Goal: Task Accomplishment & Management: Use online tool/utility

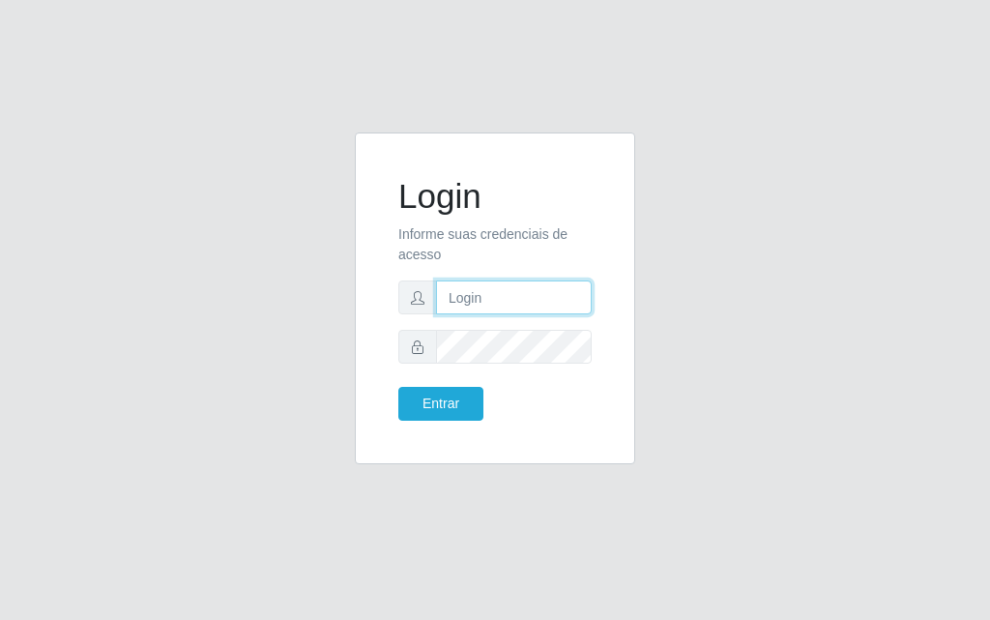
drag, startPoint x: 0, startPoint y: 0, endPoint x: 485, endPoint y: 306, distance: 573.7
click at [485, 307] on input "text" at bounding box center [514, 297] width 156 height 34
click at [487, 305] on input "text" at bounding box center [514, 297] width 156 height 34
drag, startPoint x: 487, startPoint y: 305, endPoint x: 502, endPoint y: 313, distance: 16.9
click at [496, 309] on input "text" at bounding box center [514, 297] width 156 height 34
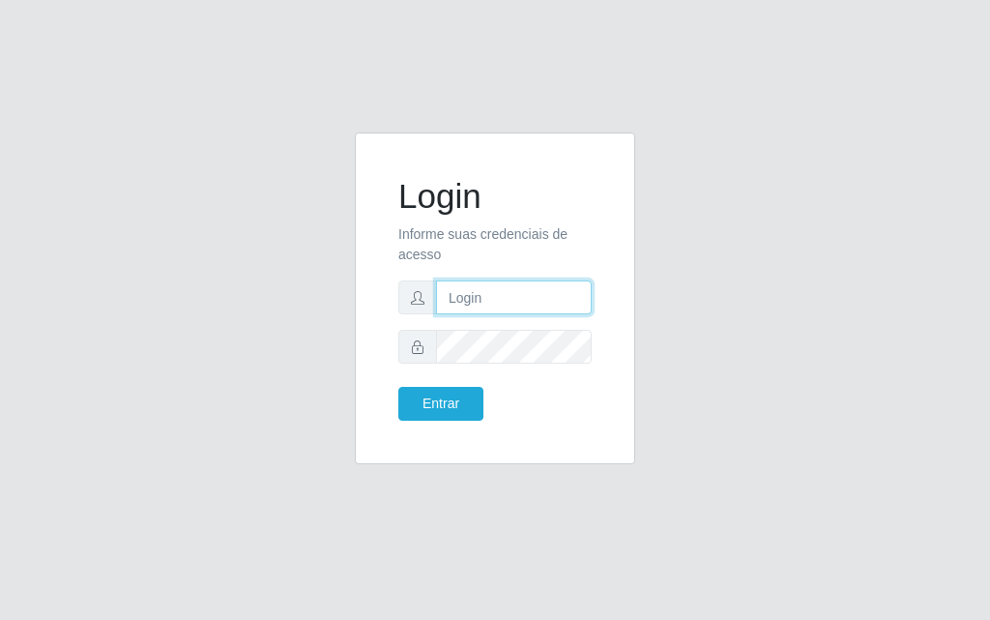
type input "[PERSON_NAME]"
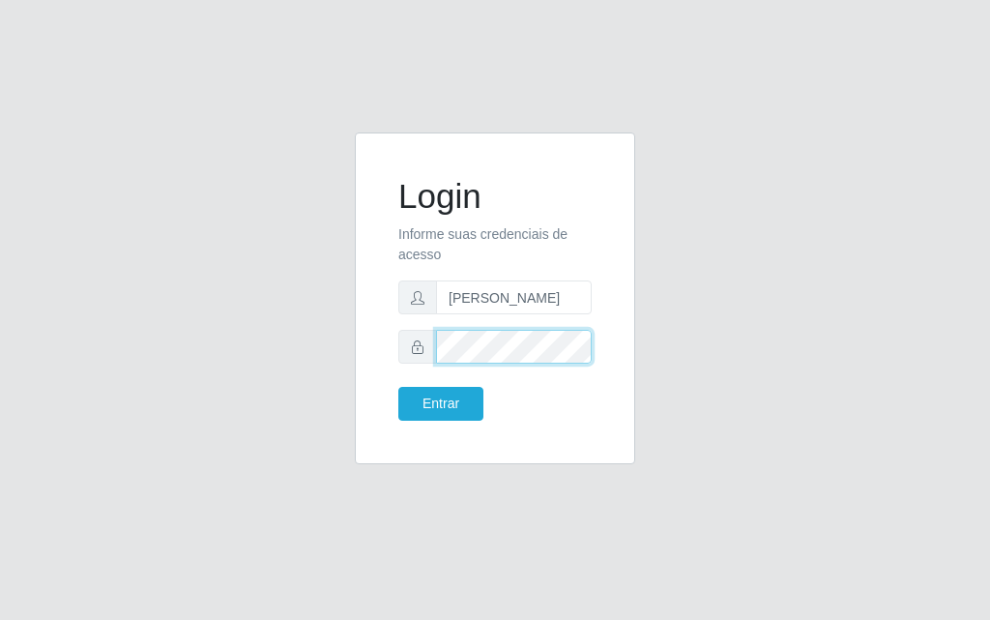
click at [398, 387] on button "Entrar" at bounding box center [440, 404] width 85 height 34
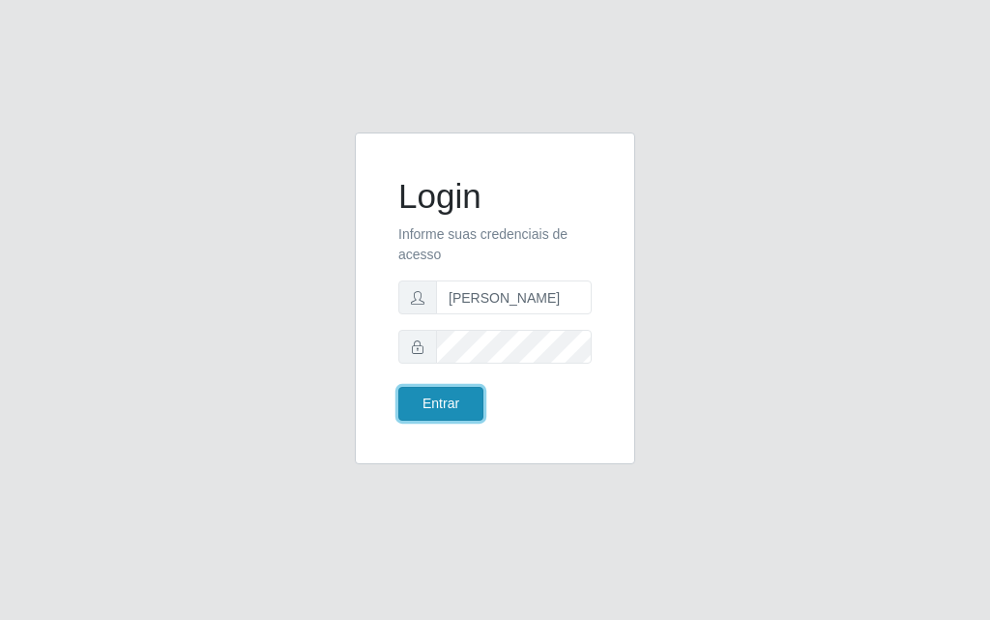
click at [439, 416] on button "Entrar" at bounding box center [440, 404] width 85 height 34
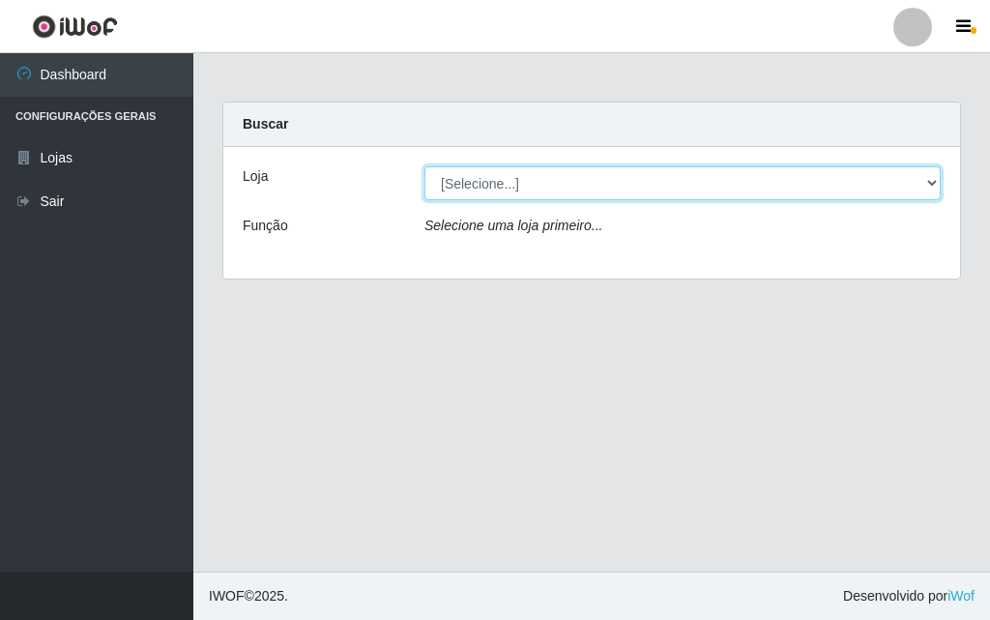
click at [546, 189] on select "[Selecione...] Divino Fogão - [GEOGRAPHIC_DATA]" at bounding box center [683, 183] width 516 height 34
select select "499"
click at [425, 166] on select "[Selecione...] Divino Fogão - [GEOGRAPHIC_DATA]" at bounding box center [683, 183] width 516 height 34
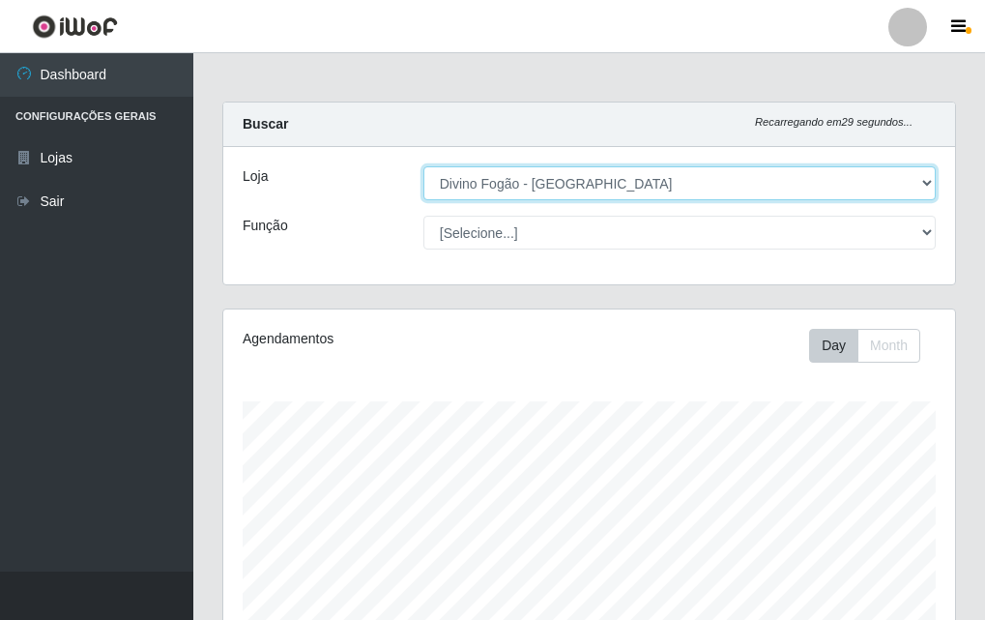
scroll to position [401, 732]
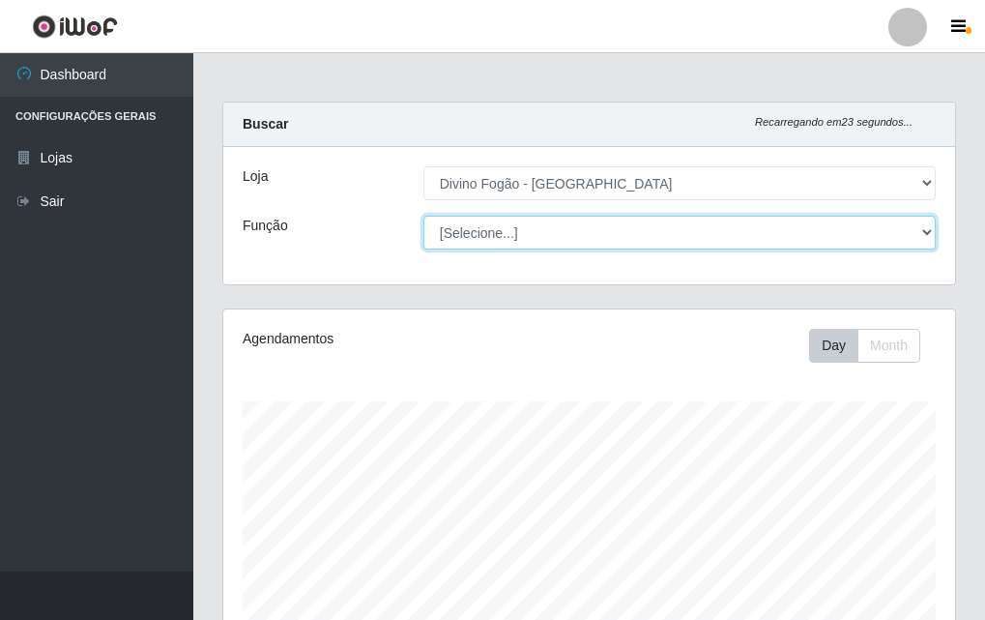
click at [505, 233] on select "[Selecione...] ASG ASG + ASG ++ Auxiliar de Cozinha Auxiliar de Cozinha + Auxil…" at bounding box center [680, 233] width 513 height 34
click at [424, 216] on select "[Selecione...] ASG ASG + ASG ++ Auxiliar de Cozinha Auxiliar de Cozinha + Auxil…" at bounding box center [680, 233] width 513 height 34
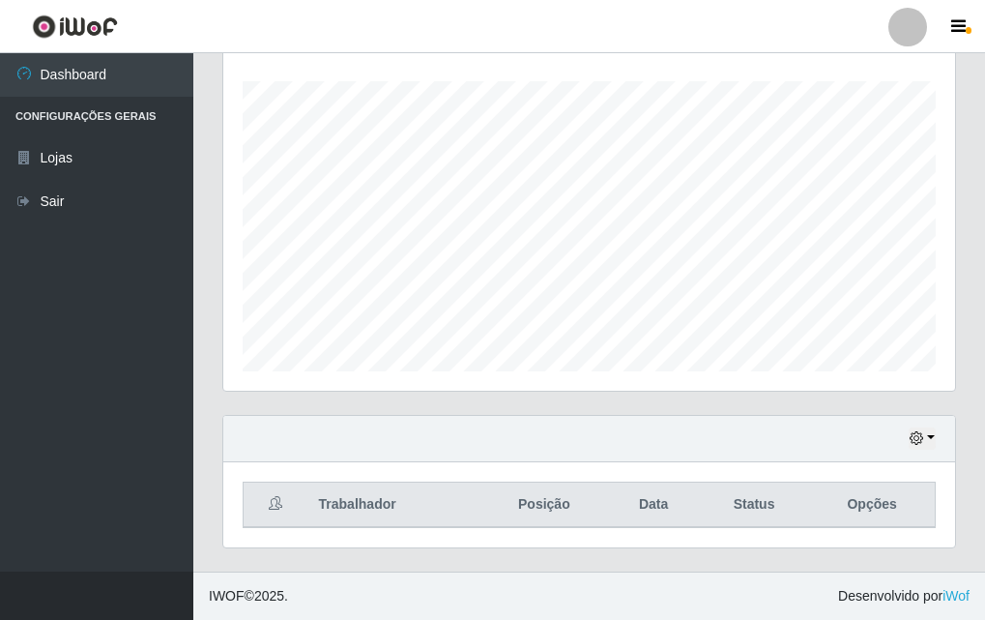
scroll to position [0, 0]
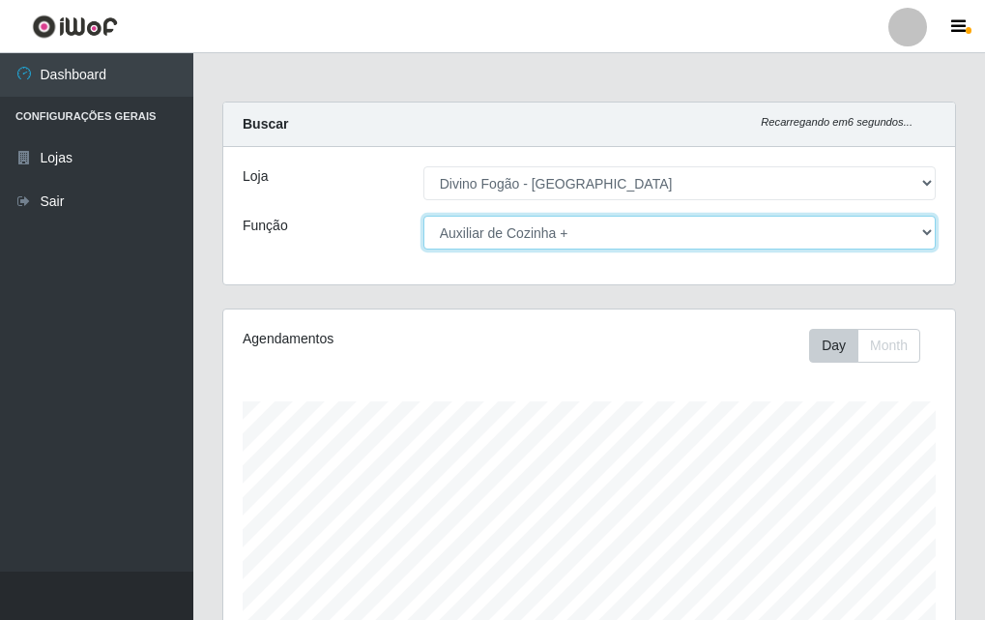
click at [553, 237] on select "[Selecione...] ASG ASG + ASG ++ Auxiliar de Cozinha Auxiliar de Cozinha + Auxil…" at bounding box center [680, 233] width 513 height 34
click at [424, 216] on select "[Selecione...] ASG ASG + ASG ++ Auxiliar de Cozinha Auxiliar de Cozinha + Auxil…" at bounding box center [680, 233] width 513 height 34
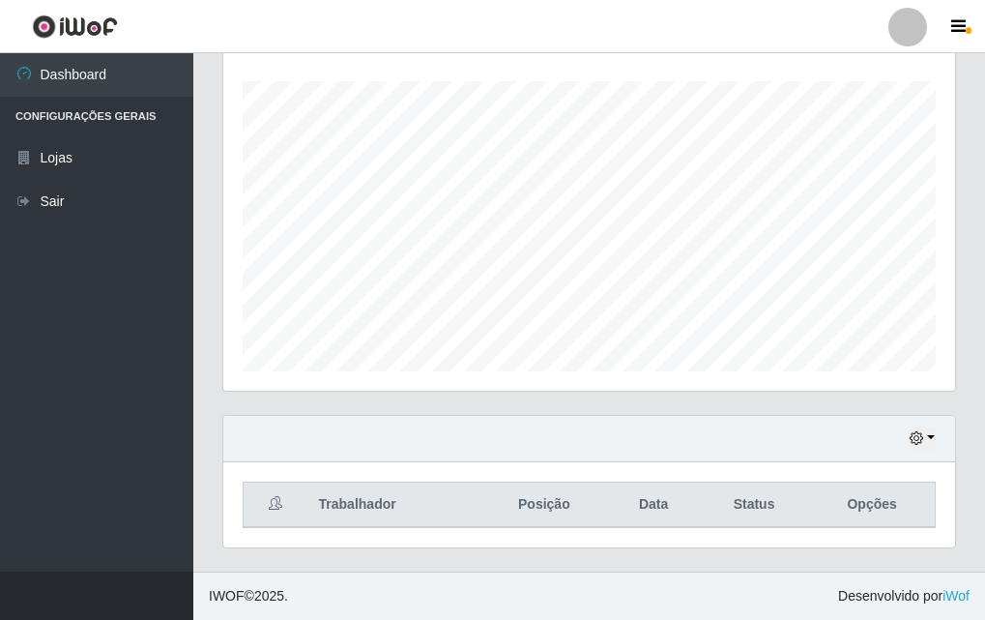
scroll to position [30, 0]
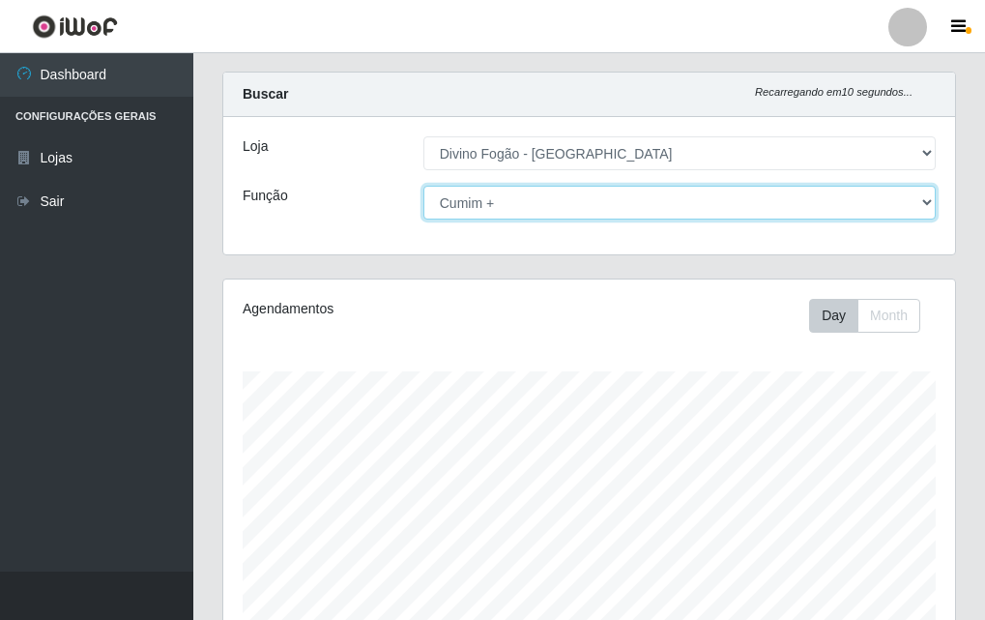
click at [505, 195] on select "[Selecione...] ASG ASG + ASG ++ Auxiliar de Cozinha Auxiliar de Cozinha + Auxil…" at bounding box center [680, 203] width 513 height 34
click at [424, 186] on select "[Selecione...] ASG ASG + ASG ++ Auxiliar de Cozinha Auxiliar de Cozinha + Auxil…" at bounding box center [680, 203] width 513 height 34
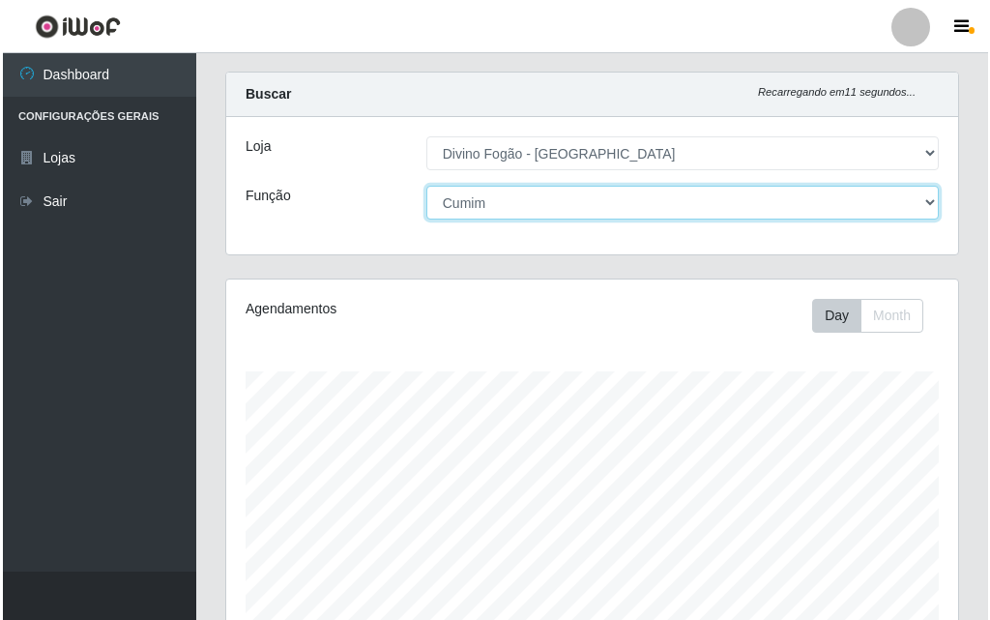
scroll to position [643, 0]
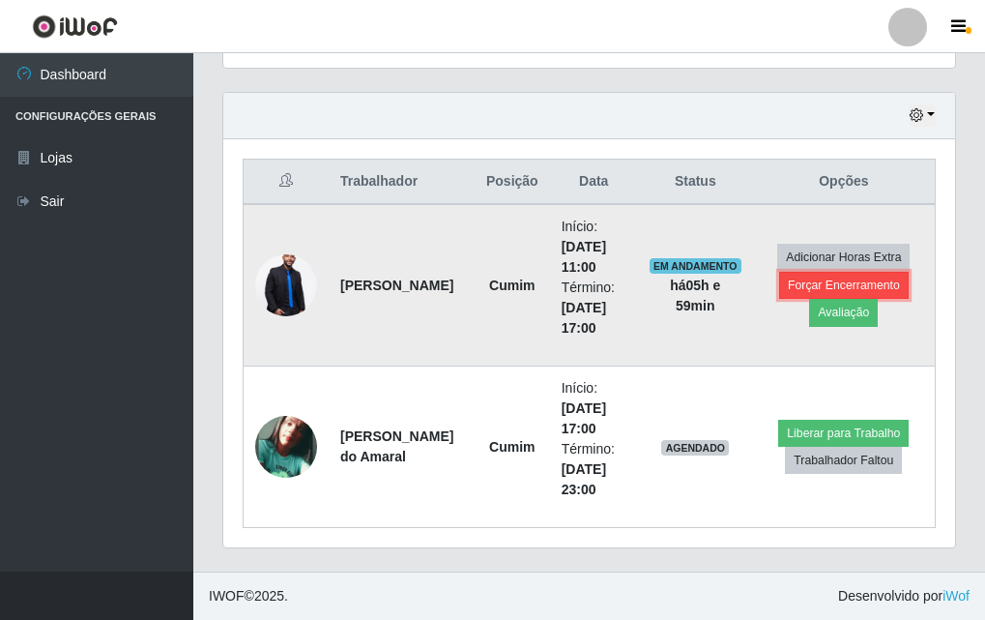
click at [861, 279] on button "Forçar Encerramento" at bounding box center [844, 285] width 130 height 27
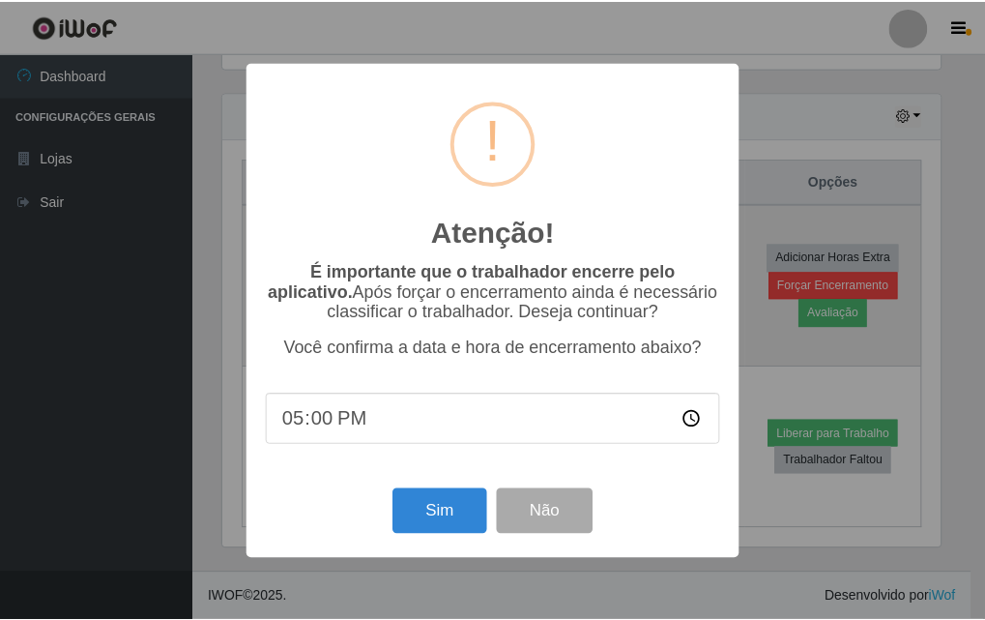
scroll to position [401, 722]
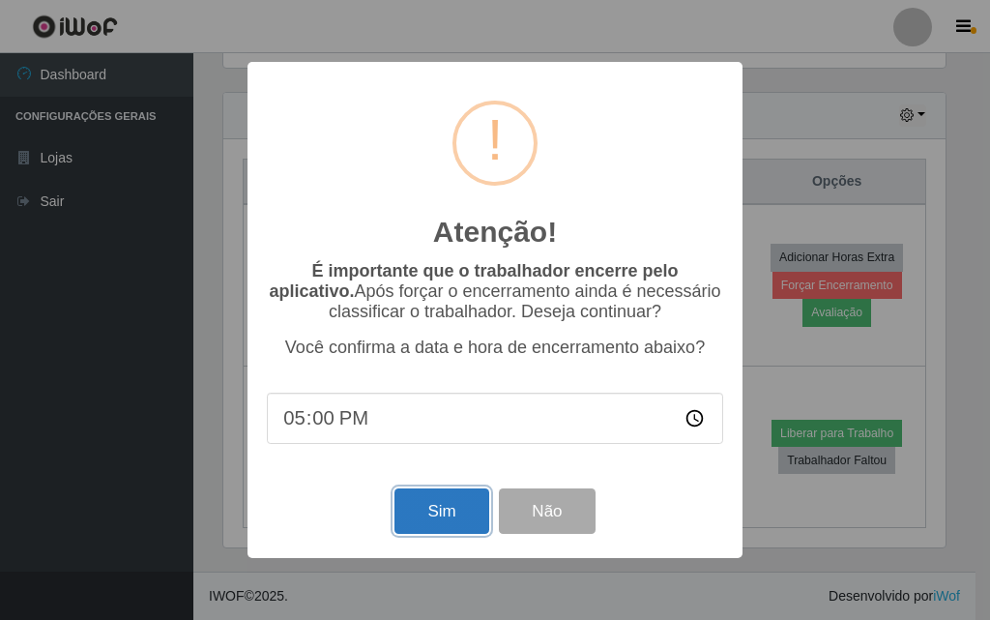
drag, startPoint x: 429, startPoint y: 521, endPoint x: 429, endPoint y: 489, distance: 31.9
click at [429, 520] on button "Sim" at bounding box center [442, 510] width 94 height 45
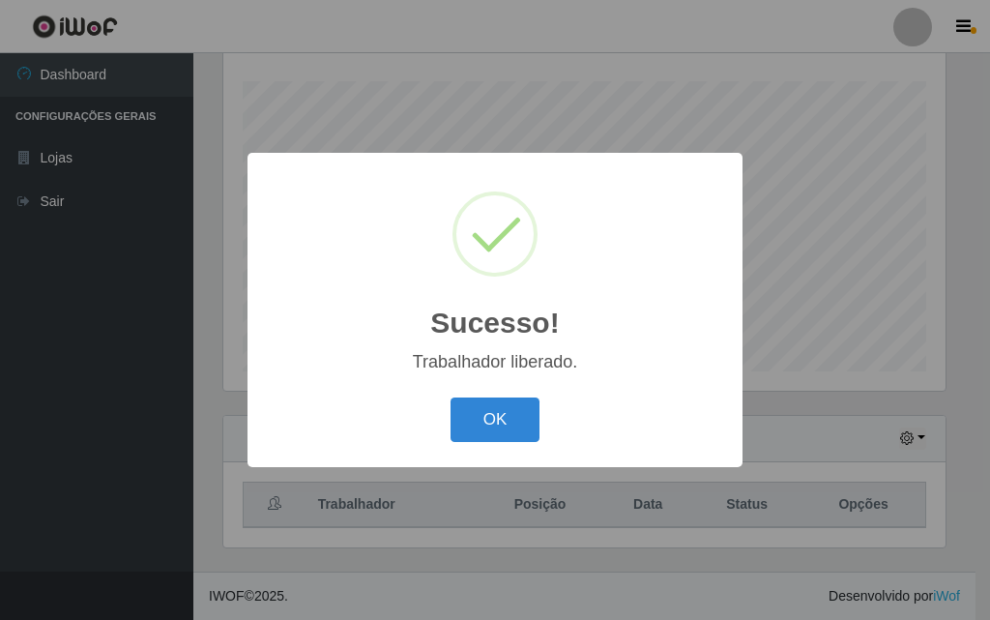
drag, startPoint x: 850, startPoint y: 430, endPoint x: 824, endPoint y: 426, distance: 26.4
click at [849, 429] on div "Sucesso! × Trabalhador liberado. OK Cancel" at bounding box center [495, 310] width 990 height 620
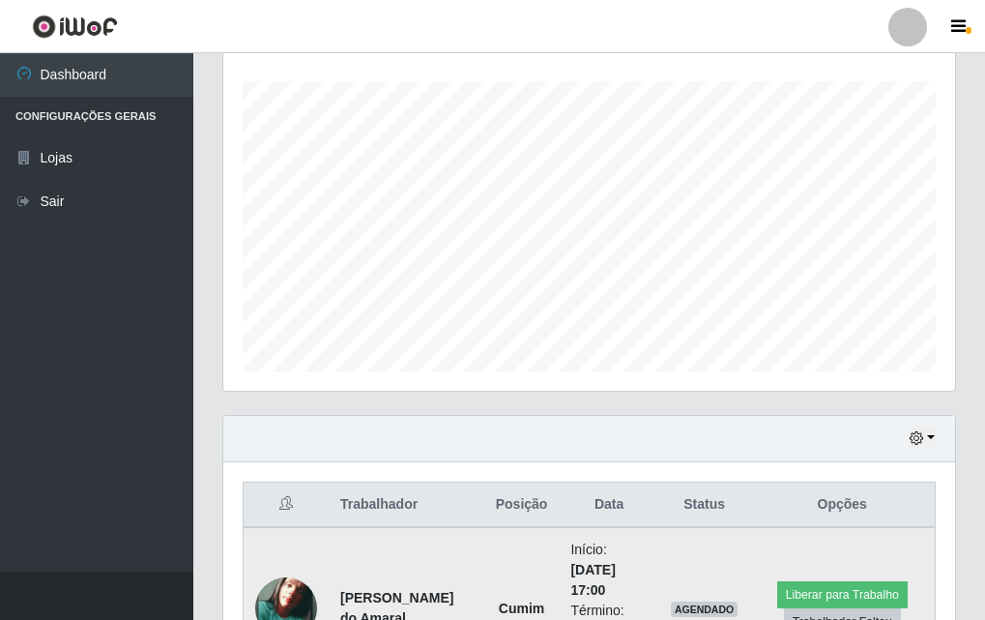
scroll to position [482, 0]
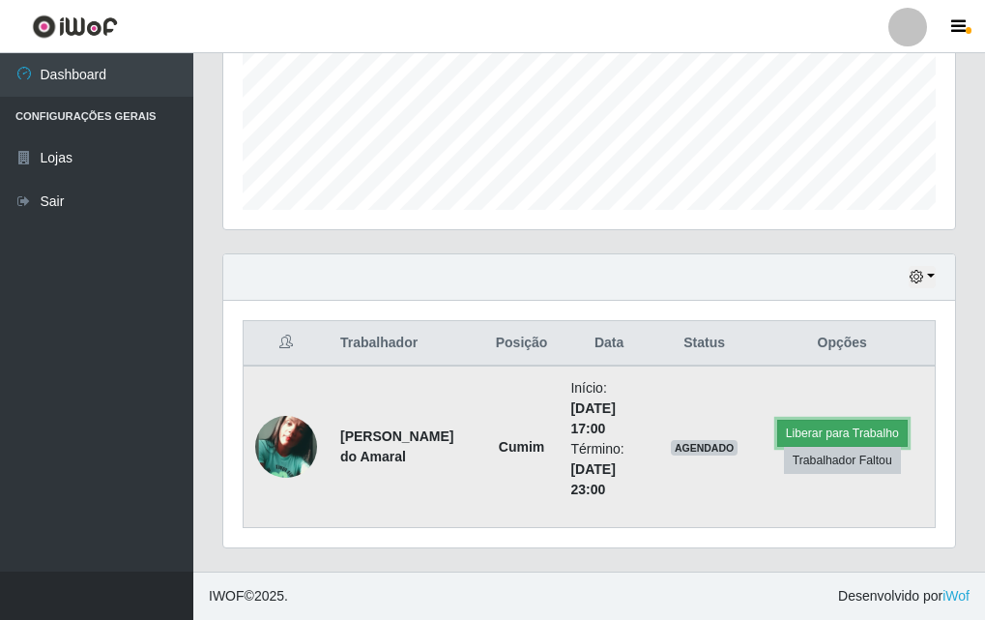
click at [853, 428] on button "Liberar para Trabalho" at bounding box center [843, 433] width 131 height 27
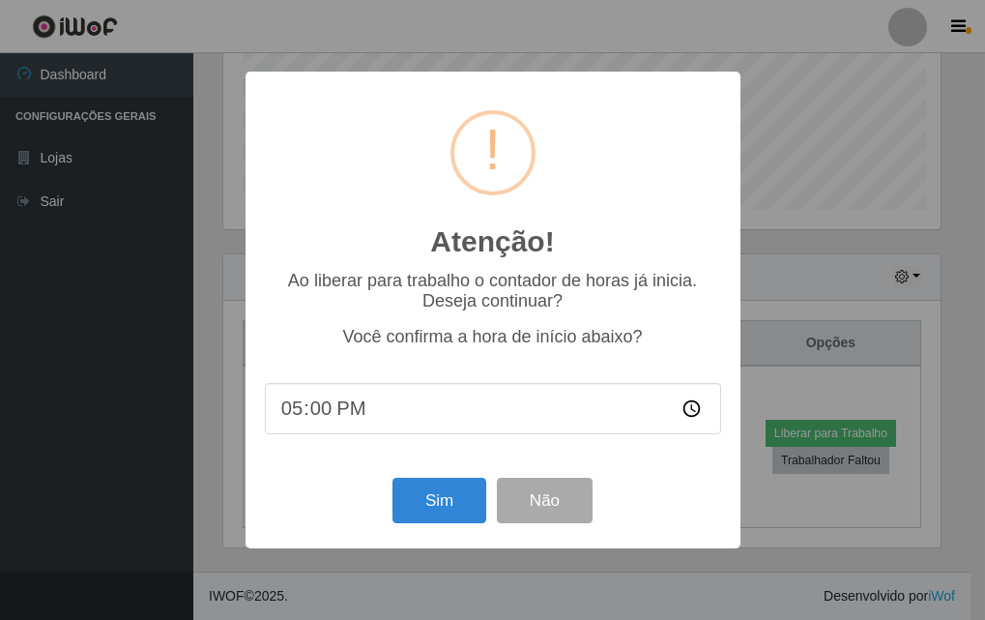
scroll to position [401, 722]
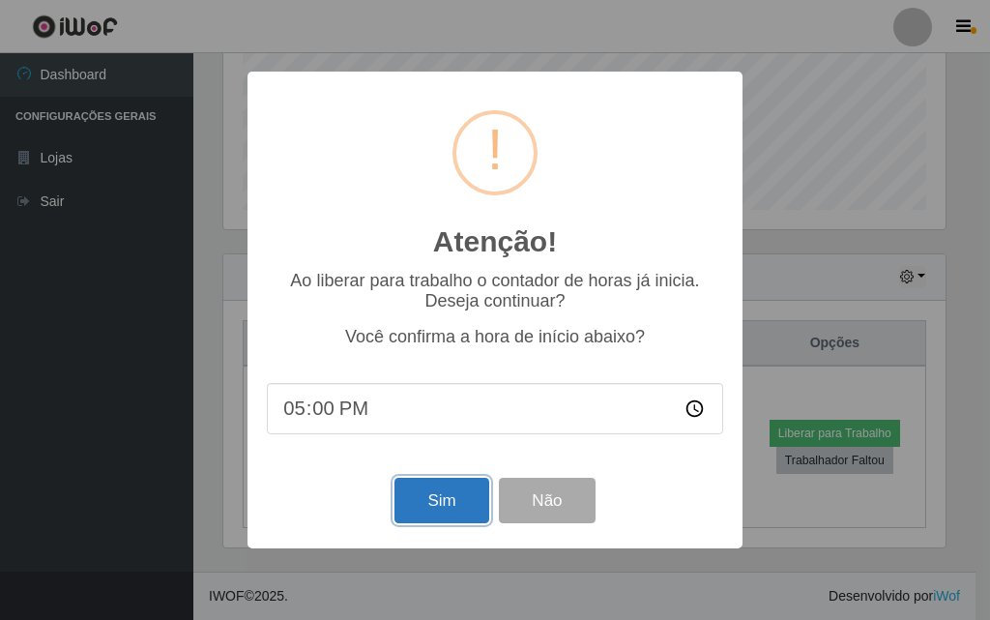
click at [459, 512] on button "Sim" at bounding box center [442, 500] width 94 height 45
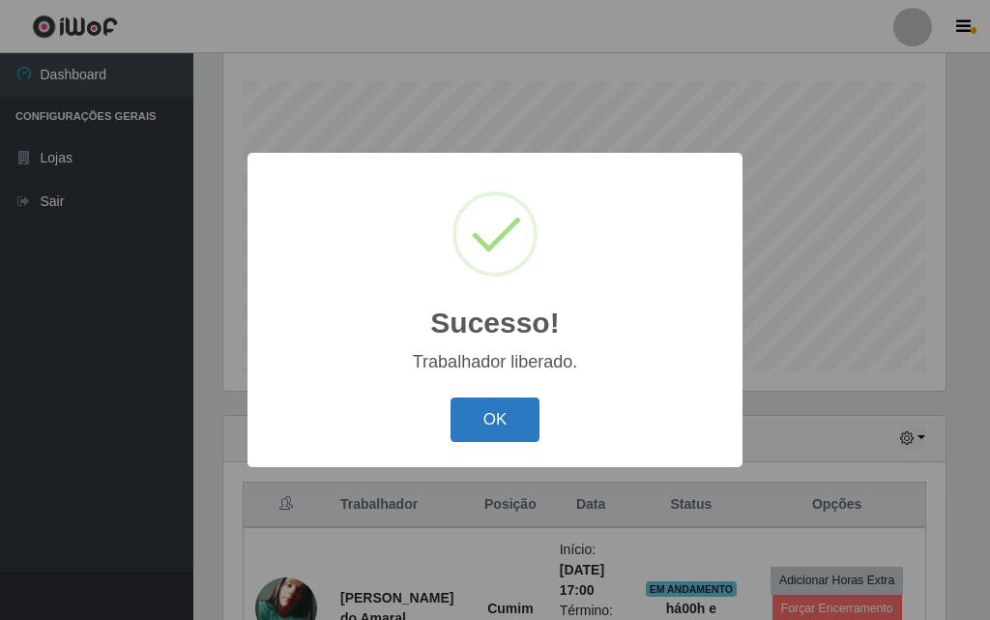
click at [504, 410] on button "OK" at bounding box center [496, 419] width 90 height 45
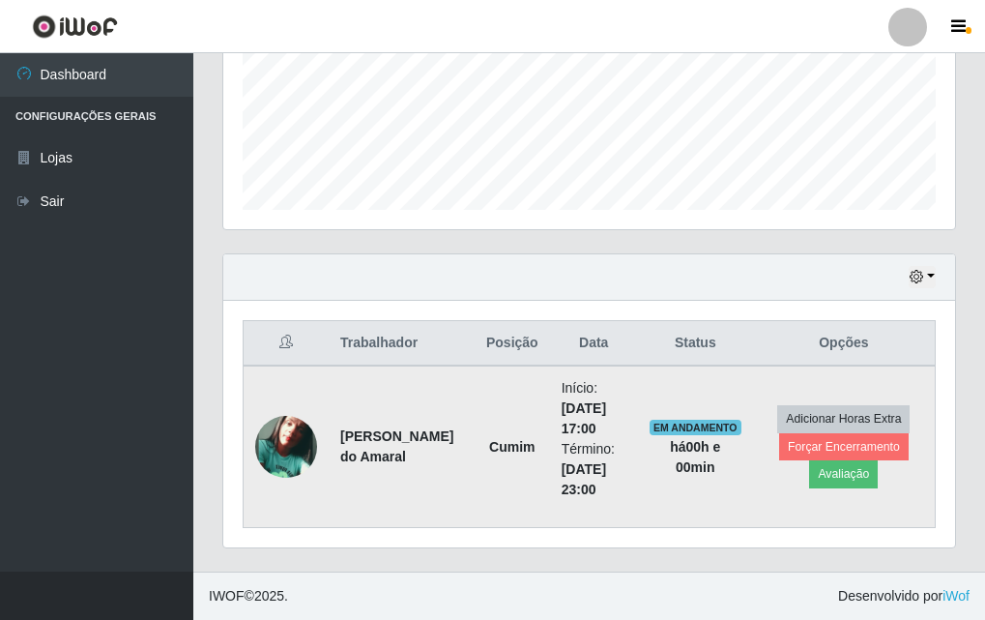
scroll to position [0, 0]
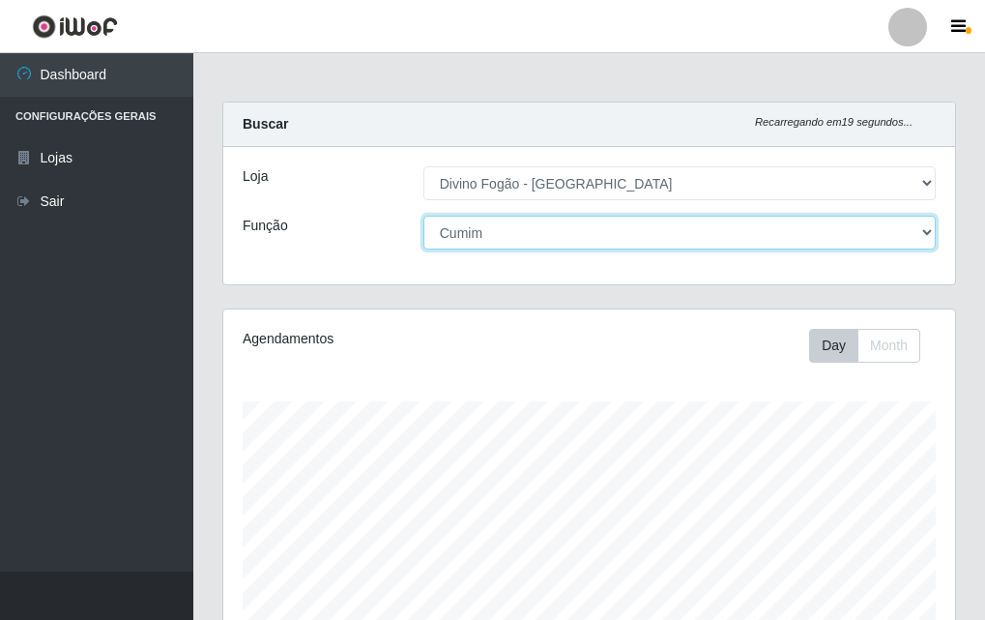
drag, startPoint x: 633, startPoint y: 226, endPoint x: 629, endPoint y: 241, distance: 15.3
click at [633, 226] on select "[Selecione...] ASG ASG + ASG ++ Auxiliar de Cozinha Auxiliar de Cozinha + Auxil…" at bounding box center [680, 233] width 513 height 34
click at [537, 231] on select "[Selecione...] ASG ASG + ASG ++ Auxiliar de Cozinha Auxiliar de Cozinha + Auxil…" at bounding box center [680, 233] width 513 height 34
click at [424, 216] on select "[Selecione...] ASG ASG + ASG ++ Auxiliar de Cozinha Auxiliar de Cozinha + Auxil…" at bounding box center [680, 233] width 513 height 34
click at [503, 235] on select "[Selecione...] ASG ASG + ASG ++ Auxiliar de Cozinha Auxiliar de Cozinha + Auxil…" at bounding box center [680, 233] width 513 height 34
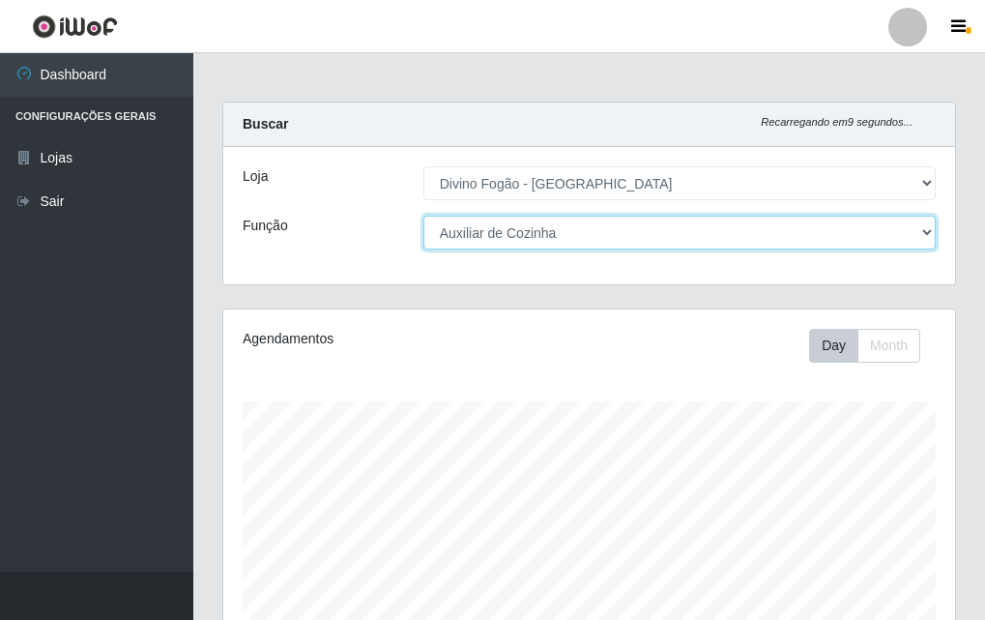
click at [424, 216] on select "[Selecione...] ASG ASG + ASG ++ Auxiliar de Cozinha Auxiliar de Cozinha + Auxil…" at bounding box center [680, 233] width 513 height 34
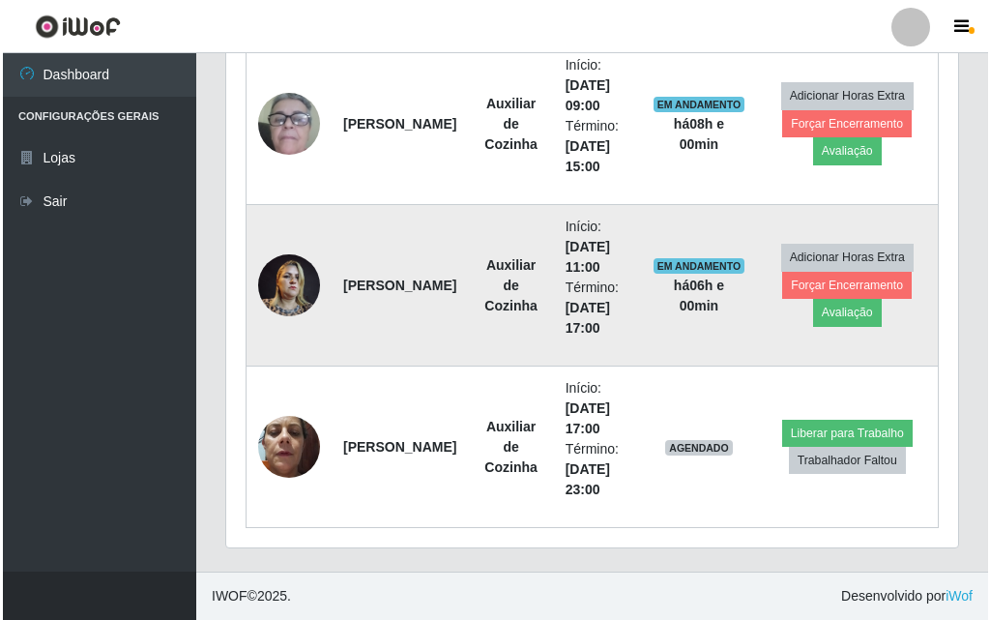
scroll to position [708, 0]
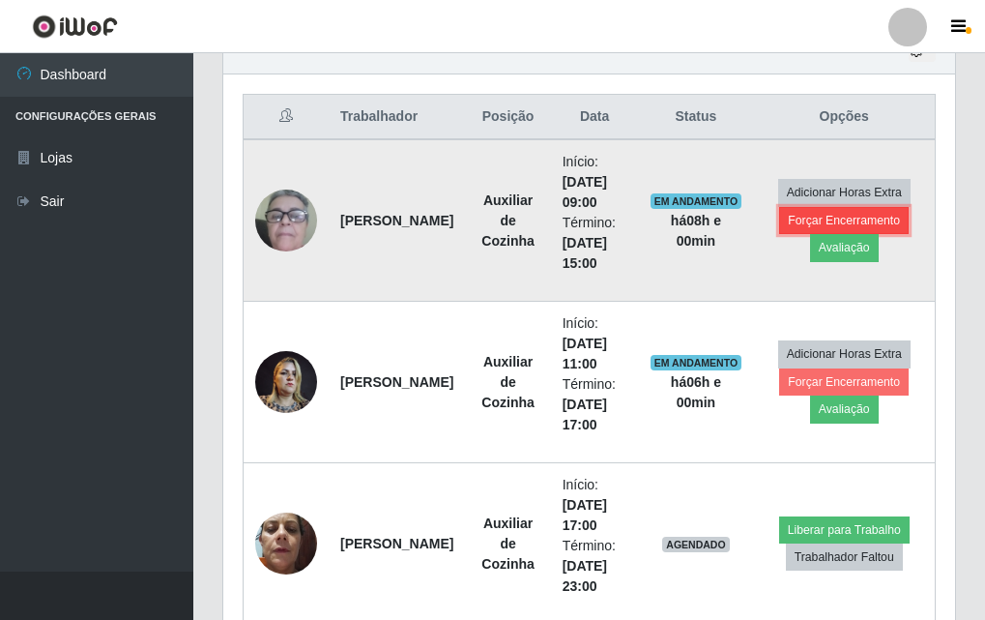
click at [830, 220] on button "Forçar Encerramento" at bounding box center [844, 220] width 130 height 27
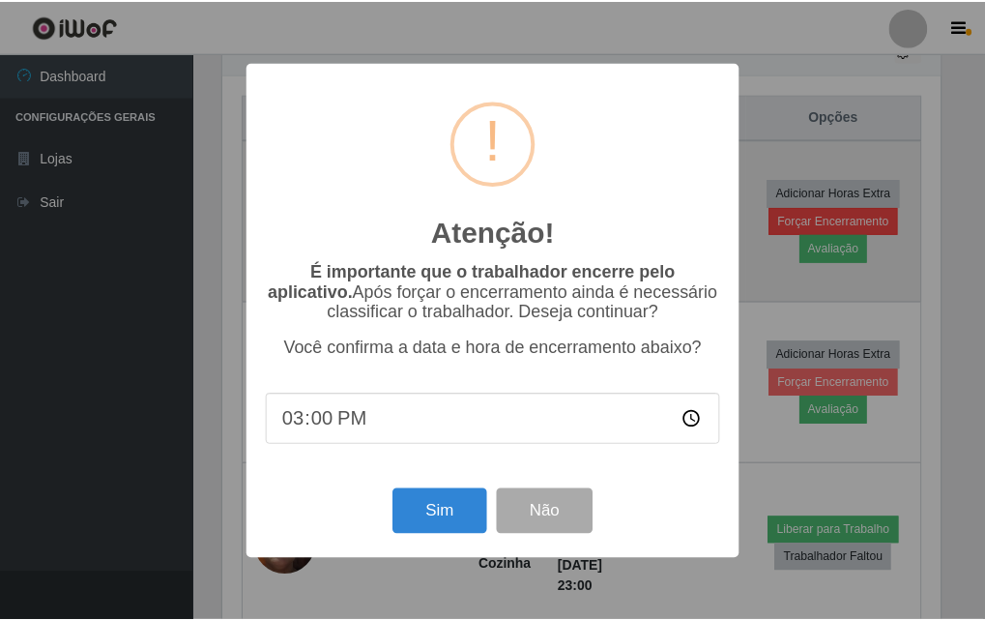
scroll to position [401, 722]
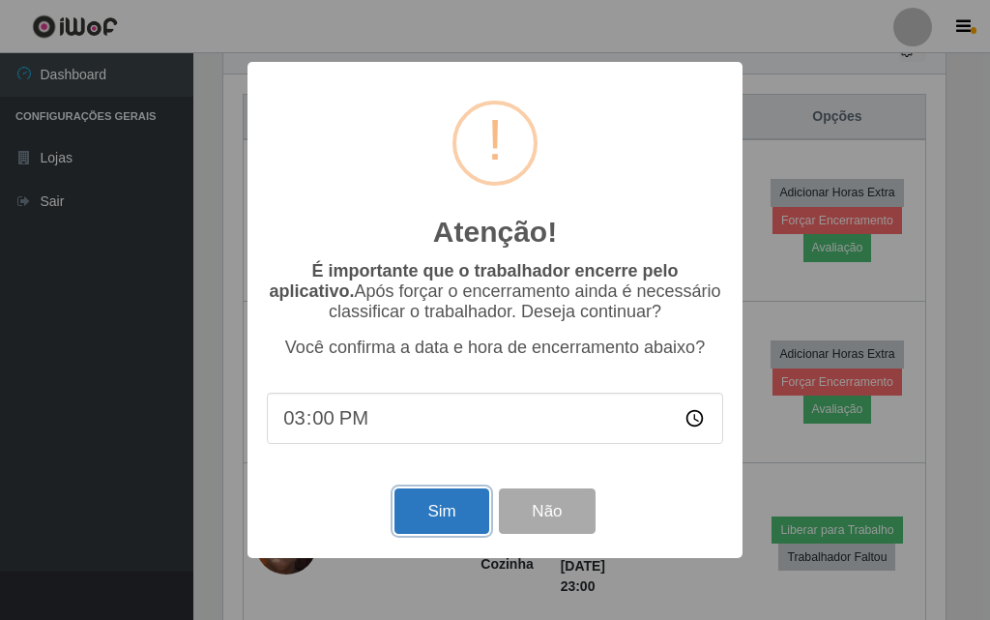
click at [428, 527] on button "Sim" at bounding box center [442, 510] width 94 height 45
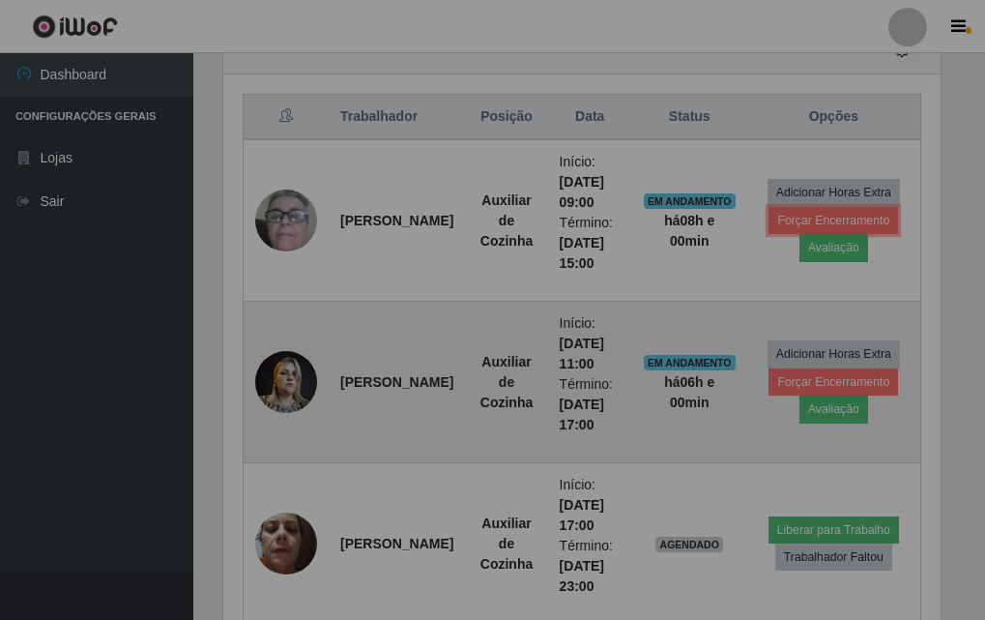
scroll to position [0, 0]
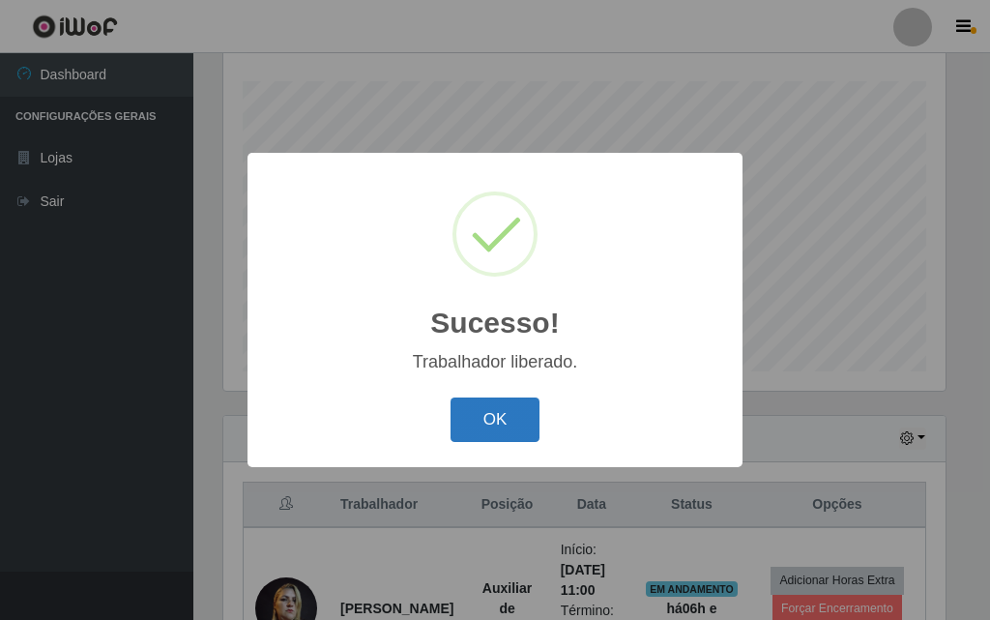
click at [486, 405] on button "OK" at bounding box center [496, 419] width 90 height 45
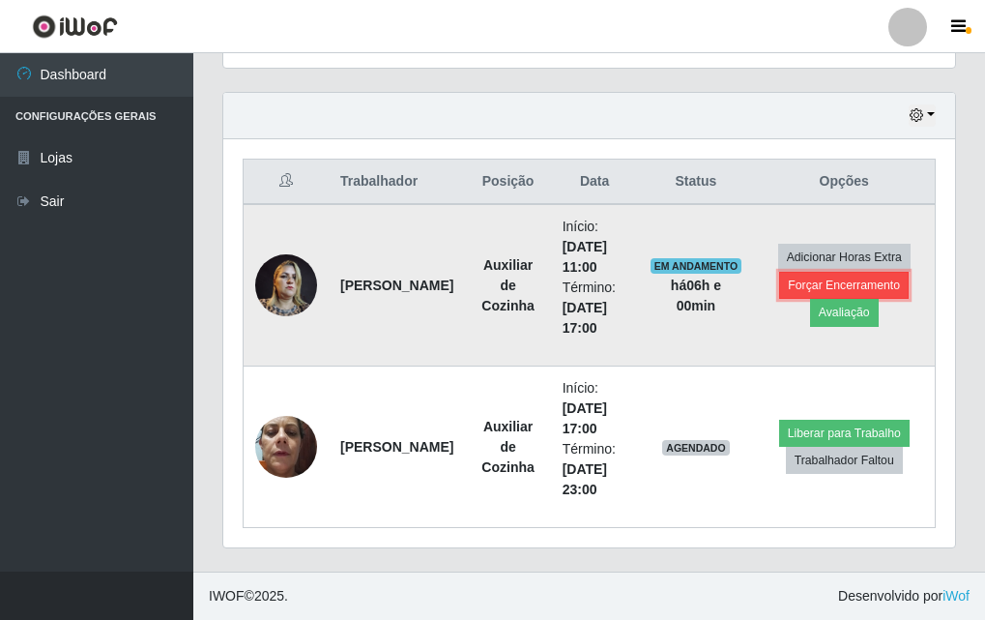
click at [873, 274] on button "Forçar Encerramento" at bounding box center [844, 285] width 130 height 27
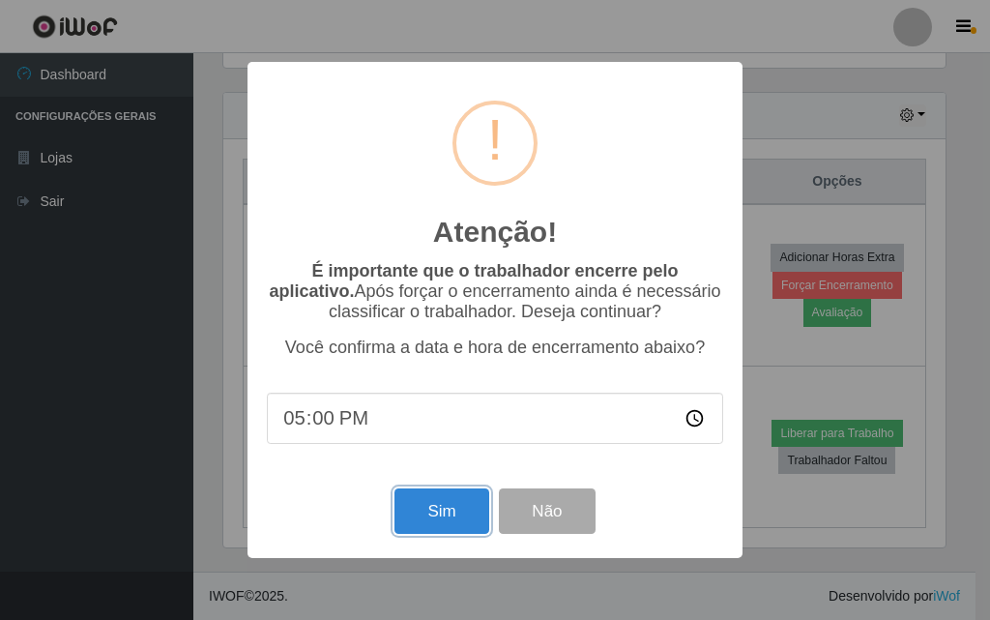
drag, startPoint x: 468, startPoint y: 518, endPoint x: 486, endPoint y: 400, distance: 119.4
click at [468, 519] on button "Sim" at bounding box center [442, 510] width 94 height 45
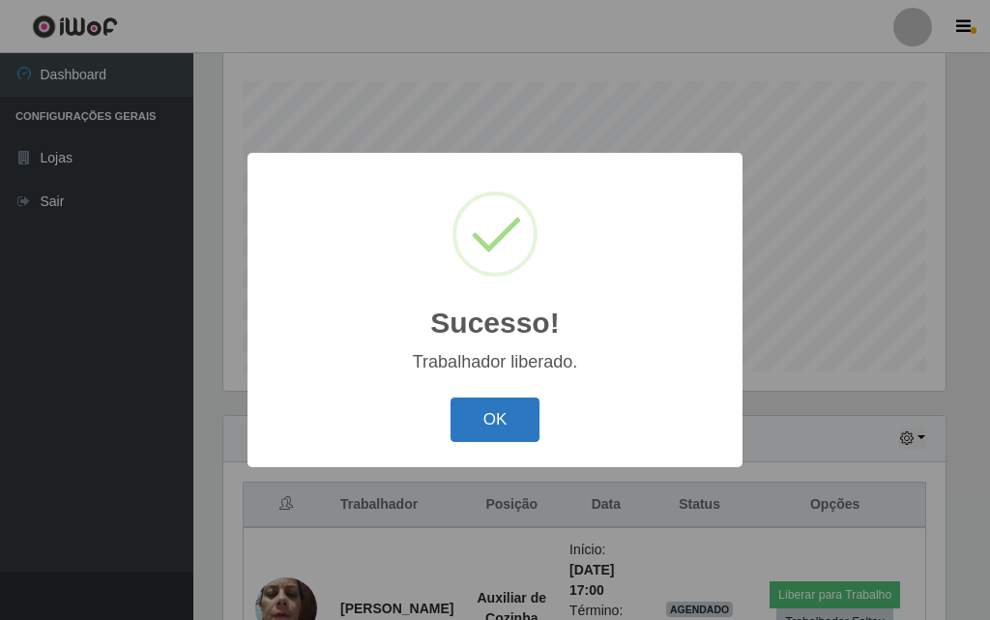
click at [526, 414] on button "OK" at bounding box center [496, 419] width 90 height 45
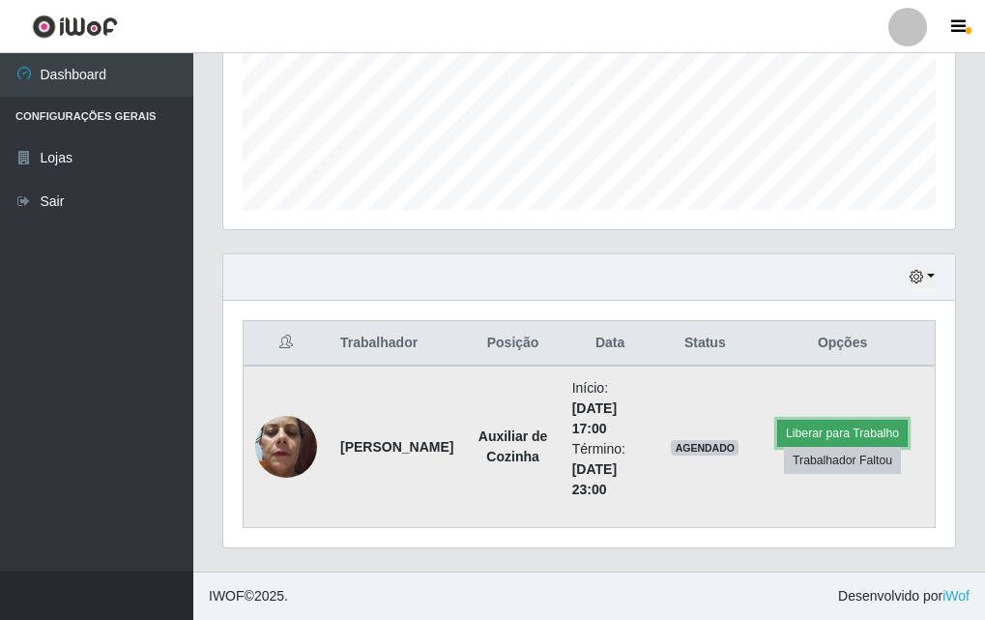
click at [829, 434] on button "Liberar para Trabalho" at bounding box center [843, 433] width 131 height 27
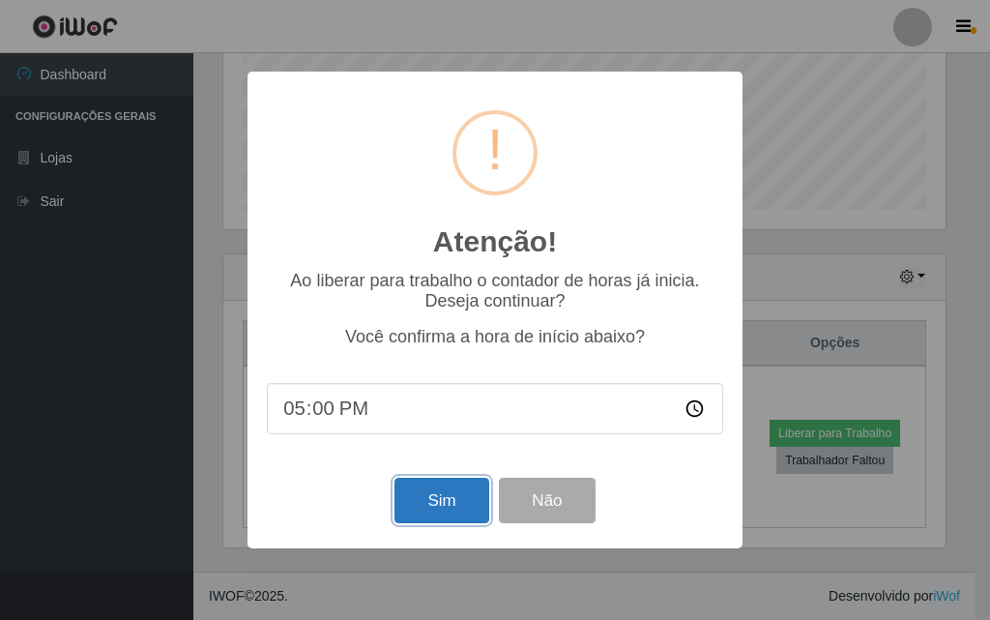
click at [466, 510] on button "Sim" at bounding box center [442, 500] width 94 height 45
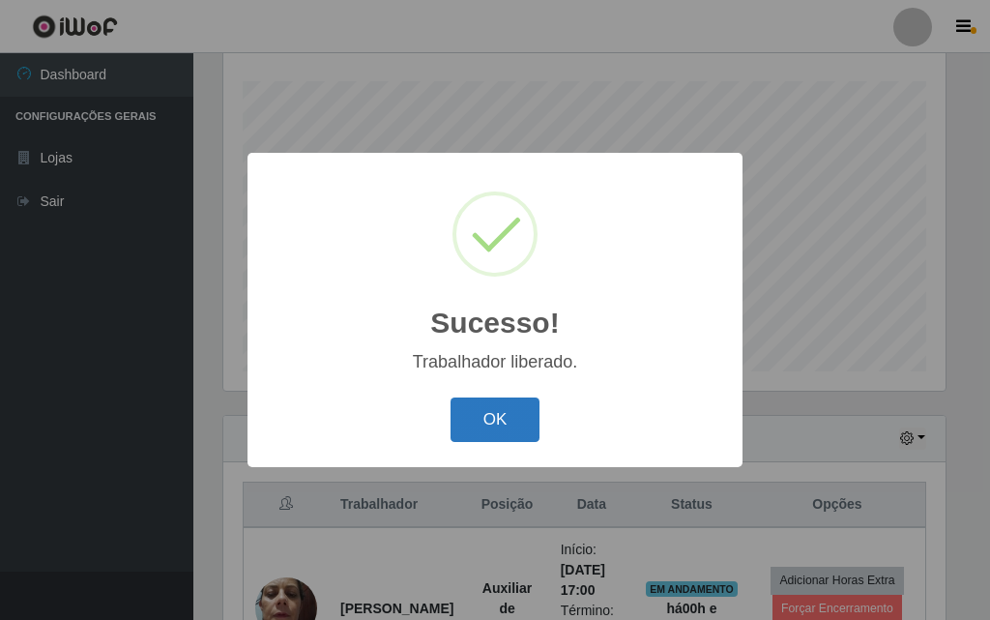
click at [491, 426] on button "OK" at bounding box center [496, 419] width 90 height 45
click at [491, 426] on div "Sucesso! × Trabalhador liberado. OK Cancel" at bounding box center [495, 309] width 495 height 313
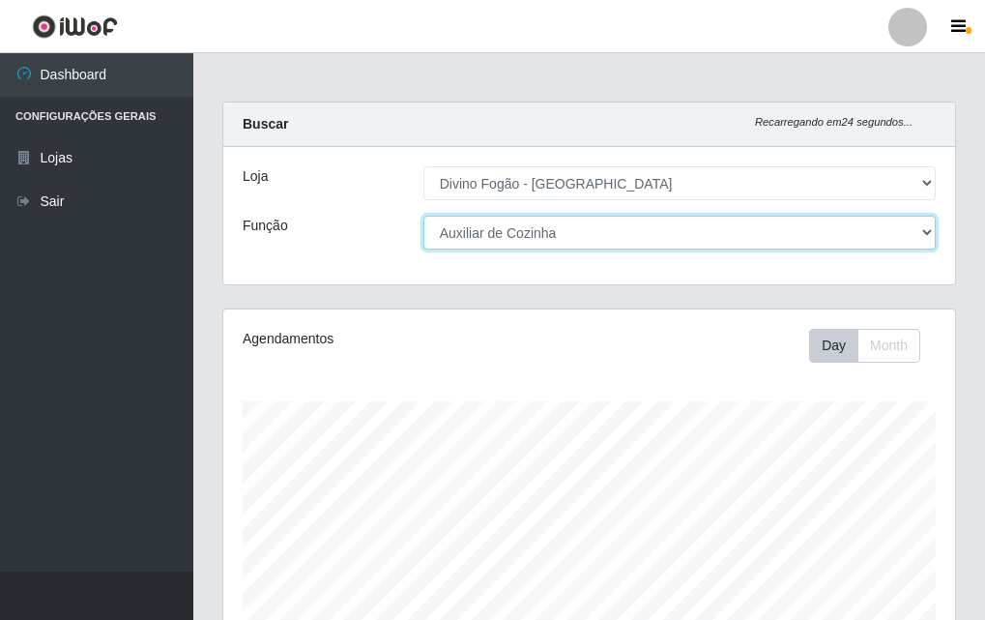
click at [705, 248] on select "[Selecione...] ASG ASG + ASG ++ Auxiliar de Cozinha Auxiliar de Cozinha + Auxil…" at bounding box center [680, 233] width 513 height 34
select select "17"
click at [424, 216] on select "[Selecione...] ASG ASG + ASG ++ Auxiliar de Cozinha Auxiliar de Cozinha + Auxil…" at bounding box center [680, 233] width 513 height 34
